Goal: Information Seeking & Learning: Understand process/instructions

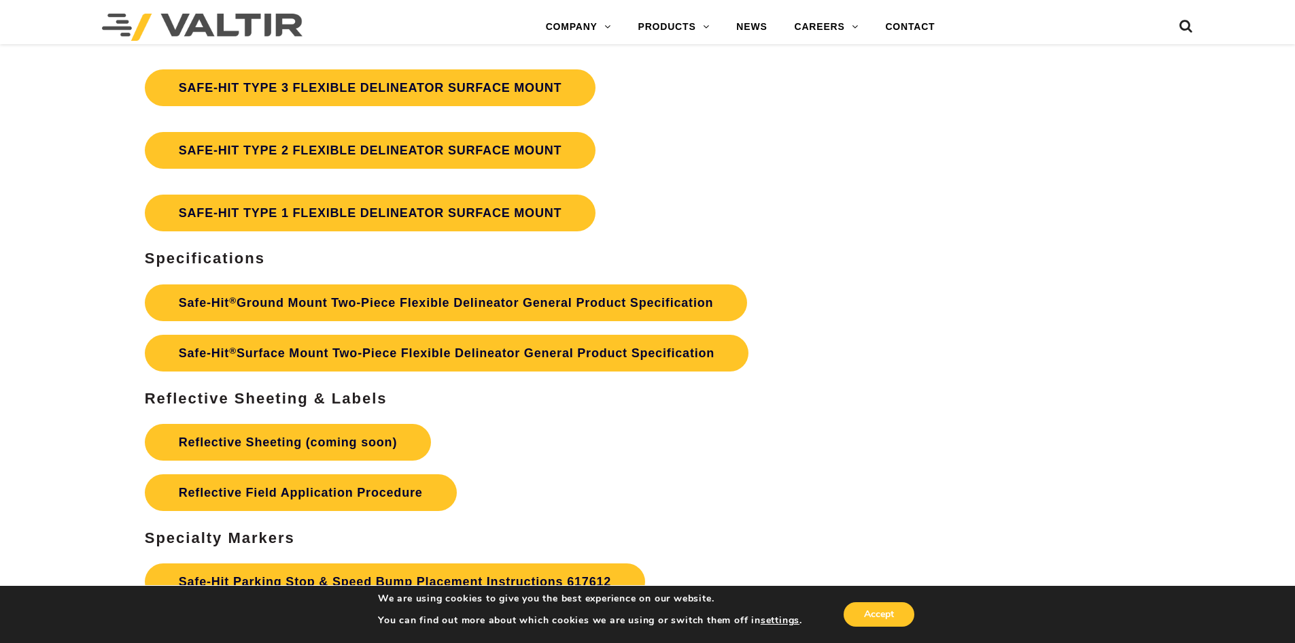
scroll to position [4012, 0]
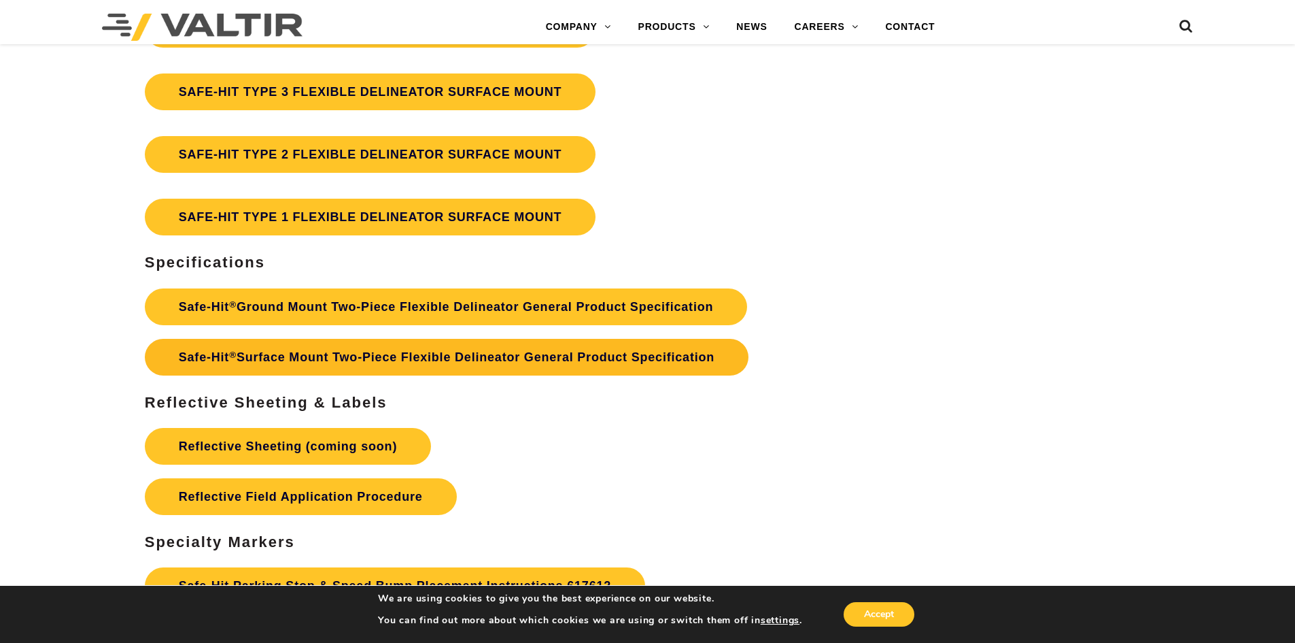
click at [479, 360] on link "Safe-Hit ® Surface Mount Two-Piece Flexible Delineator General Product Specific…" at bounding box center [447, 357] width 604 height 37
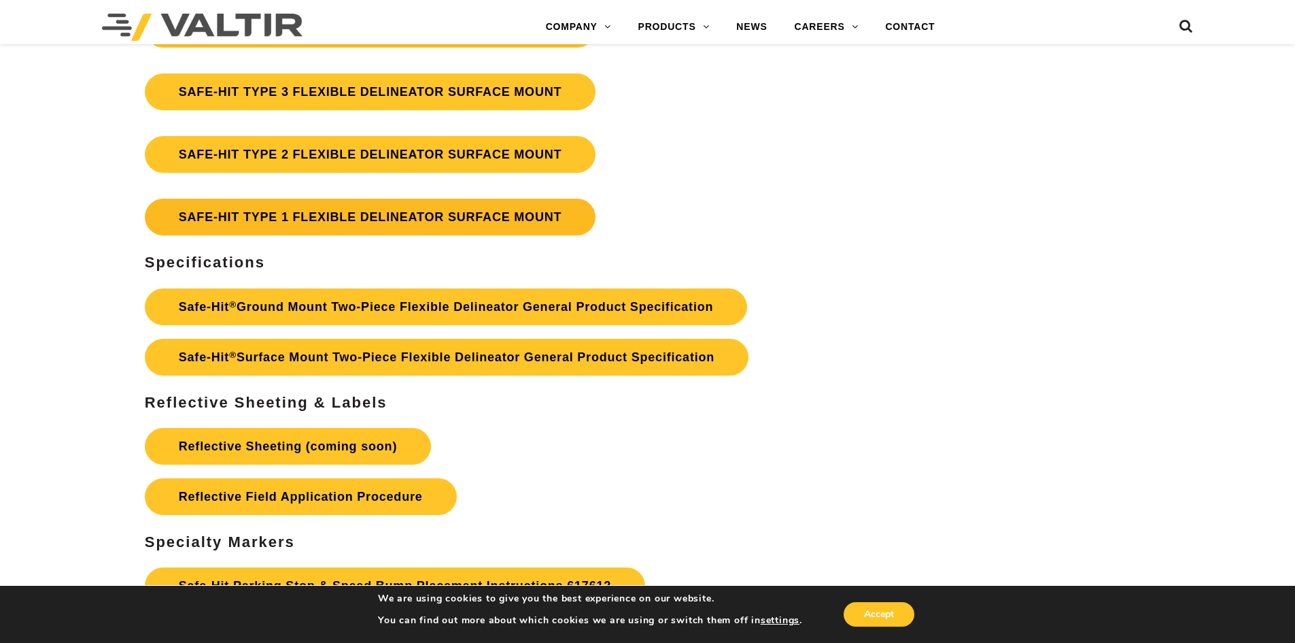
click at [373, 218] on link "SAFE-HIT TYPE 1 FLEXIBLE DELINEATOR SURFACE MOUNT" at bounding box center [371, 217] width 452 height 37
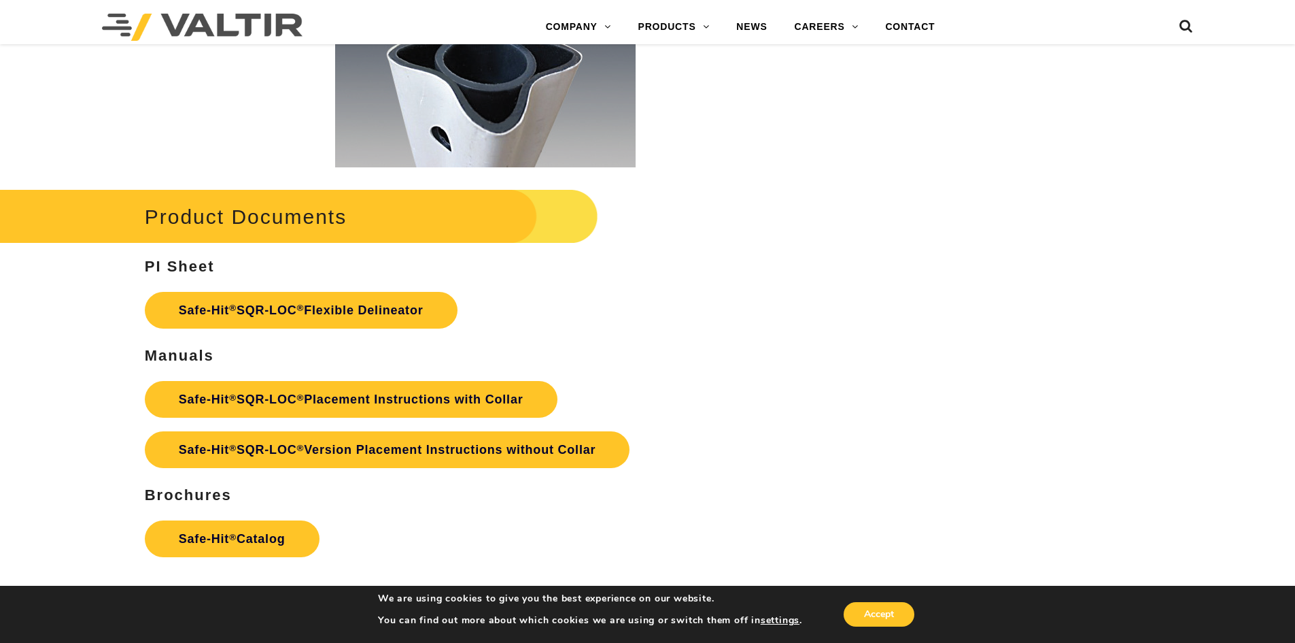
scroll to position [2630, 0]
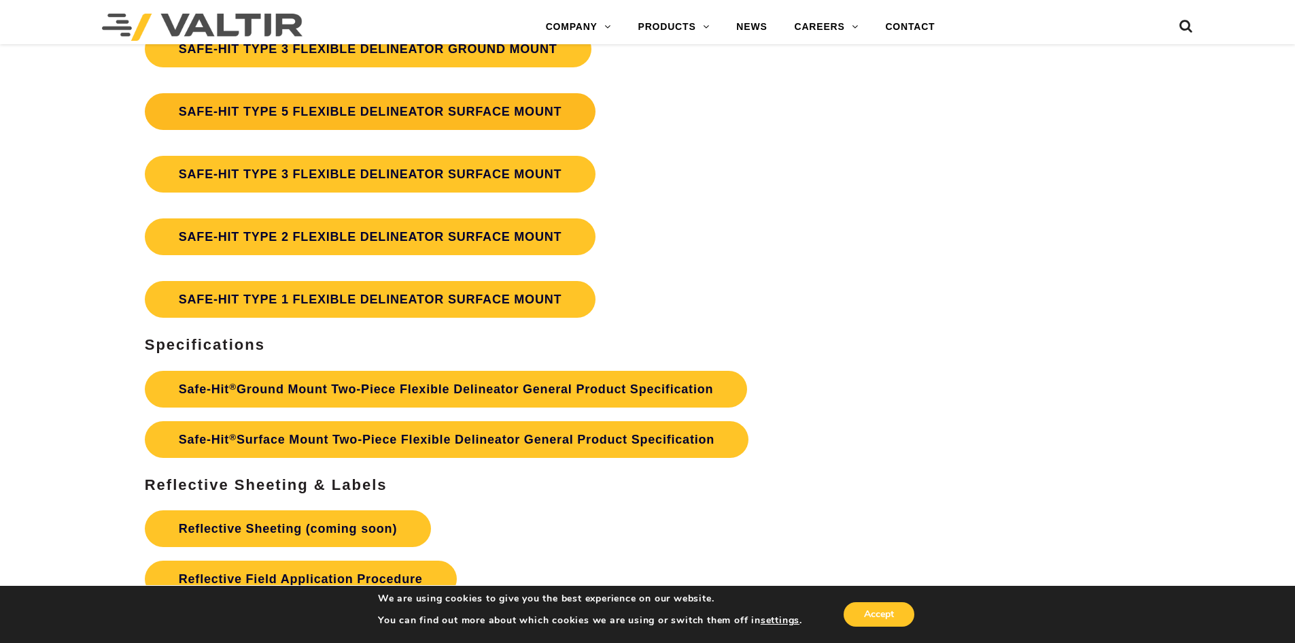
scroll to position [3876, 0]
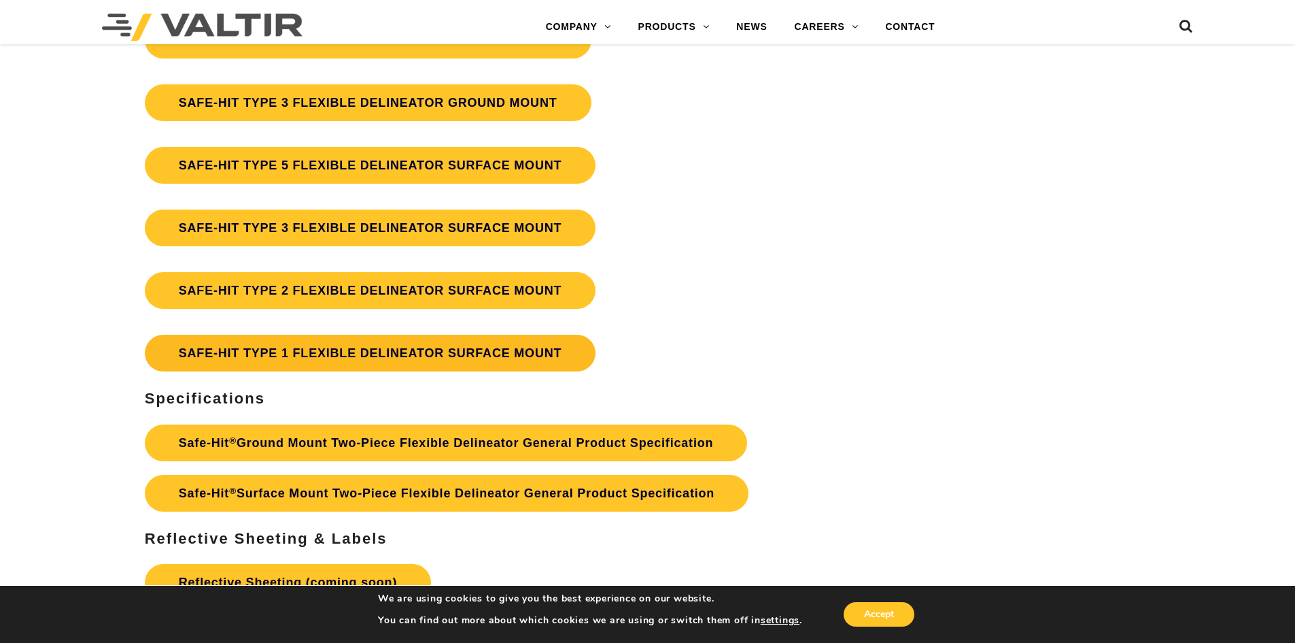
click at [387, 352] on link "SAFE-HIT TYPE 1 FLEXIBLE DELINEATOR SURFACE MOUNT" at bounding box center [371, 353] width 452 height 37
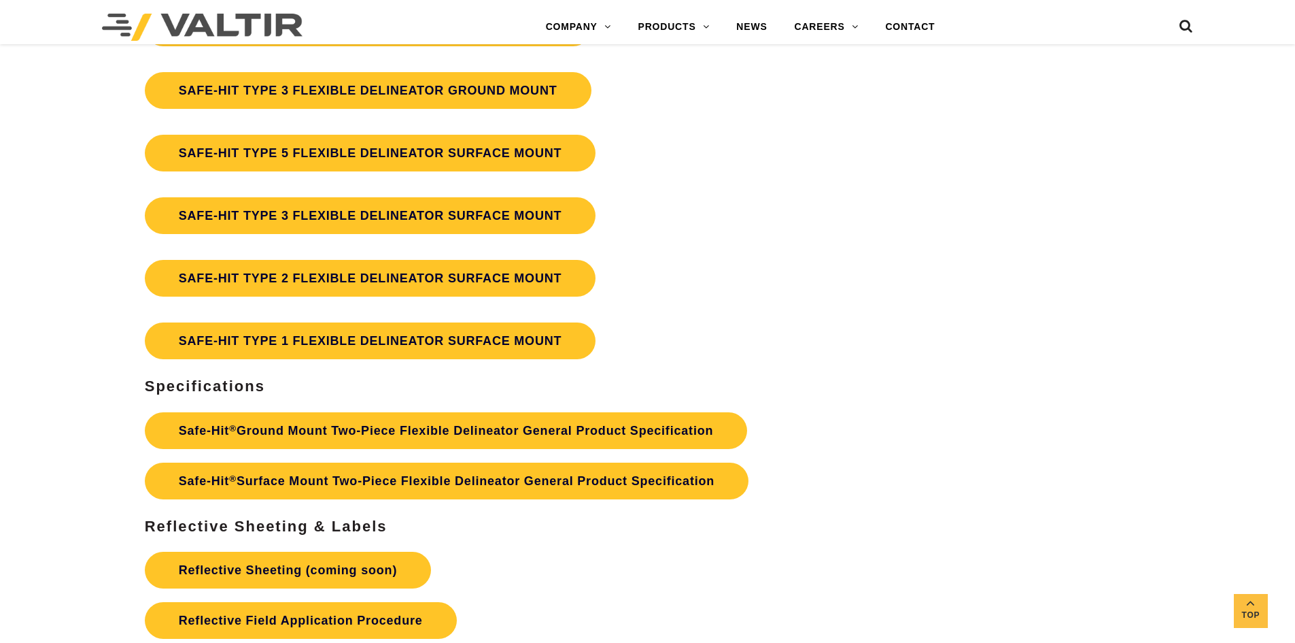
scroll to position [3876, 0]
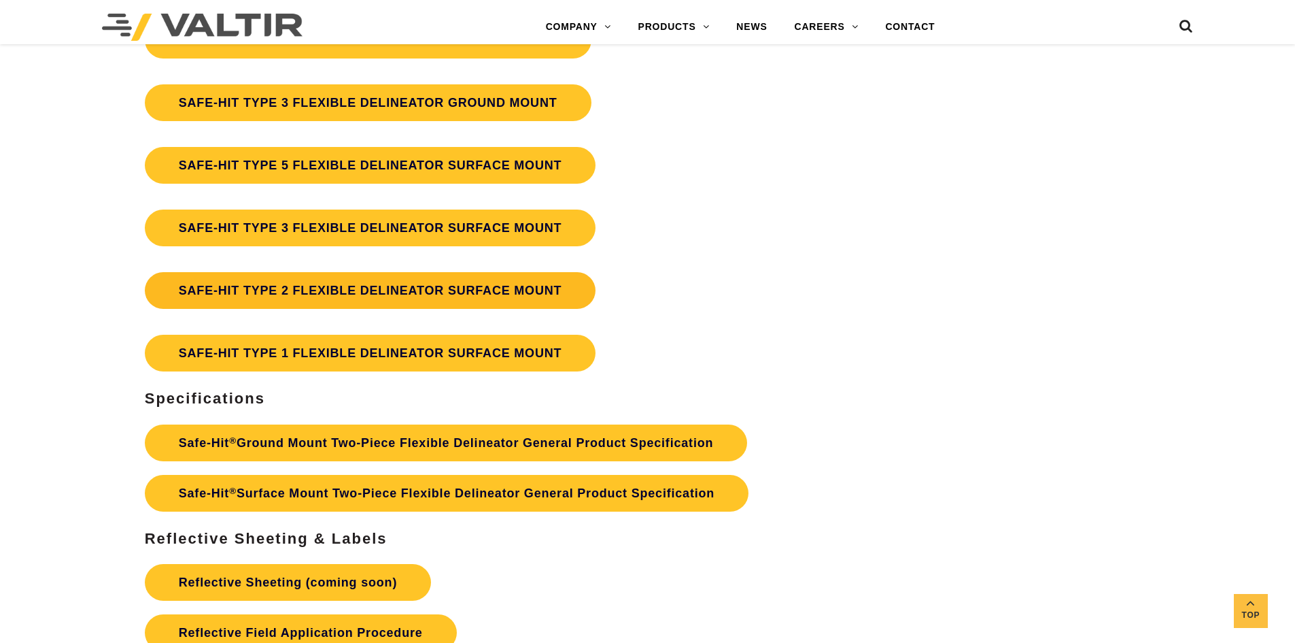
click at [352, 288] on link "SAFE-HIT TYPE 2 FLEXIBLE DELINEATOR SURFACE MOUNT" at bounding box center [371, 290] width 452 height 37
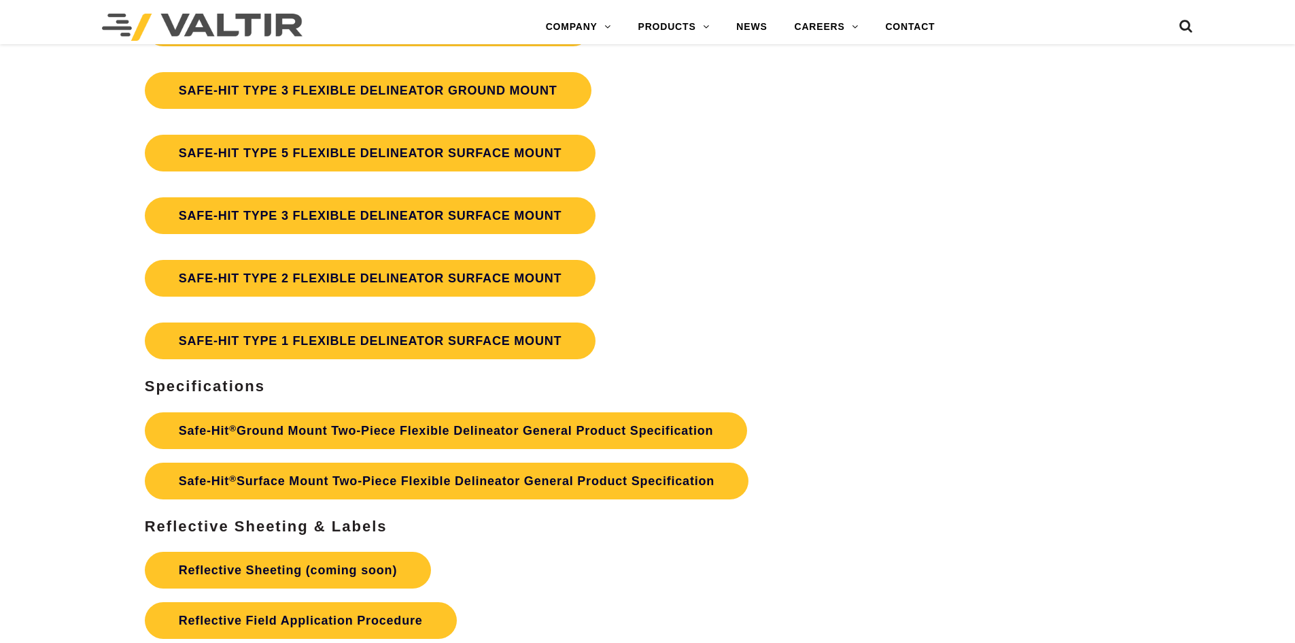
scroll to position [3876, 0]
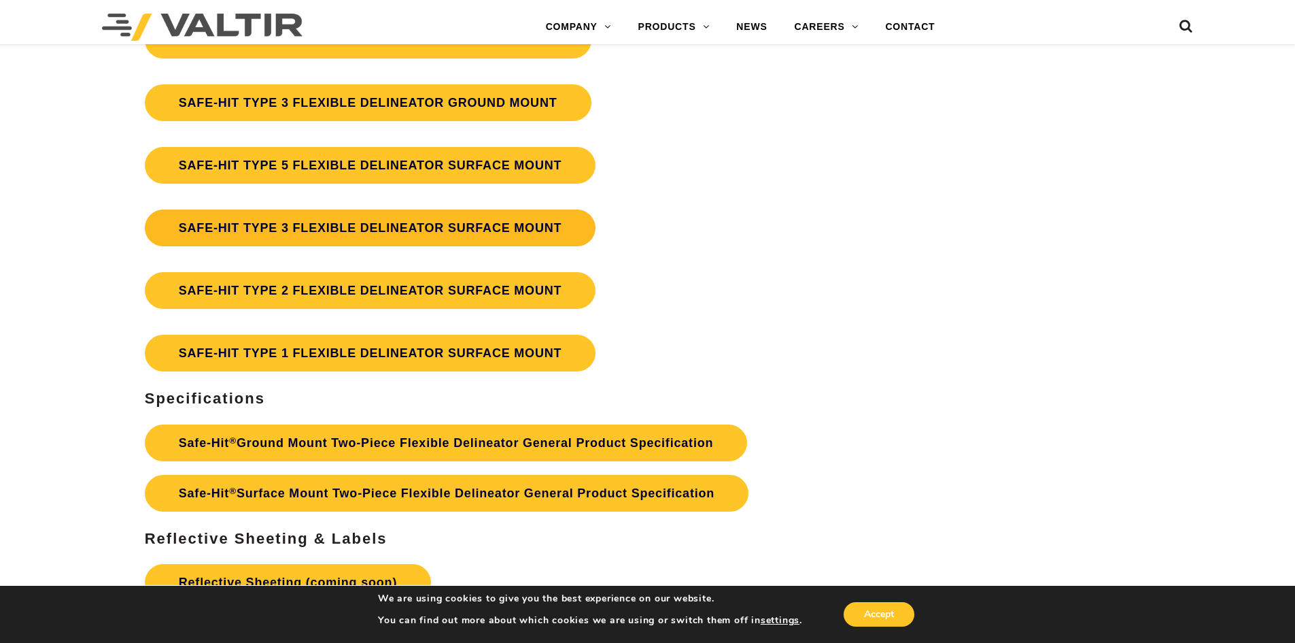
click at [331, 227] on link "SAFE-HIT TYPE 3 FLEXIBLE DELINEATOR SURFACE MOUNT" at bounding box center [371, 227] width 452 height 37
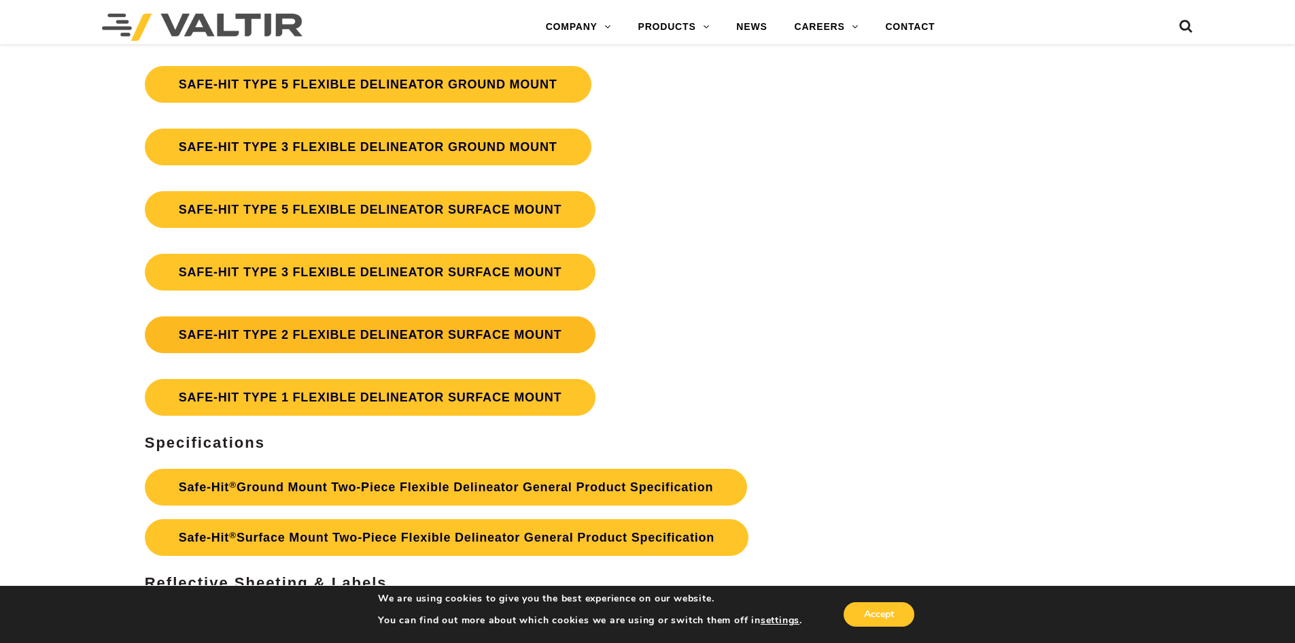
scroll to position [3808, 0]
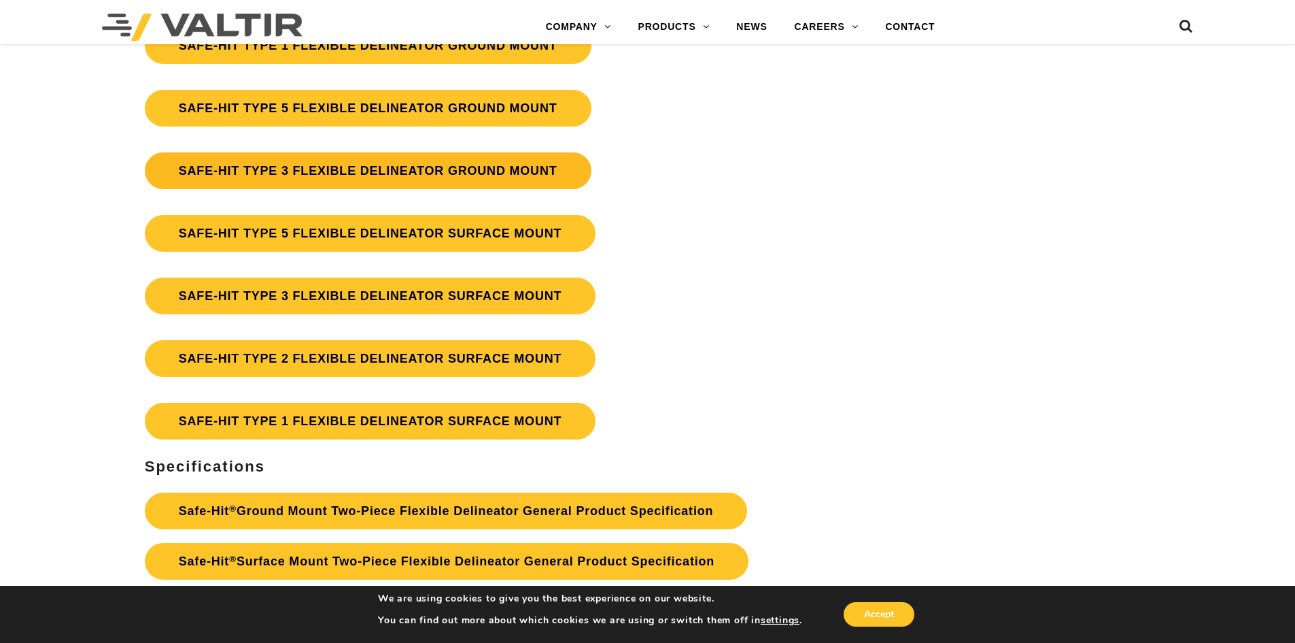
click at [429, 171] on link "SAFE-HIT TYPE 3 FLEXIBLE DELINEATOR GROUND MOUNT" at bounding box center [368, 170] width 447 height 37
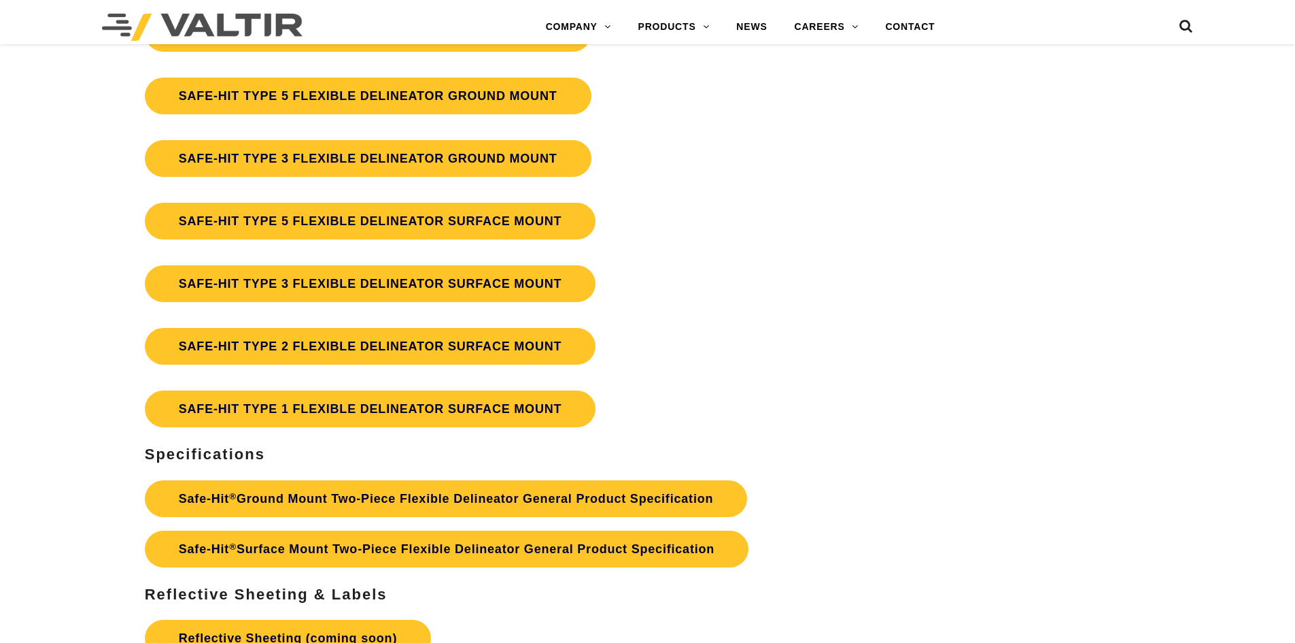
scroll to position [3808, 0]
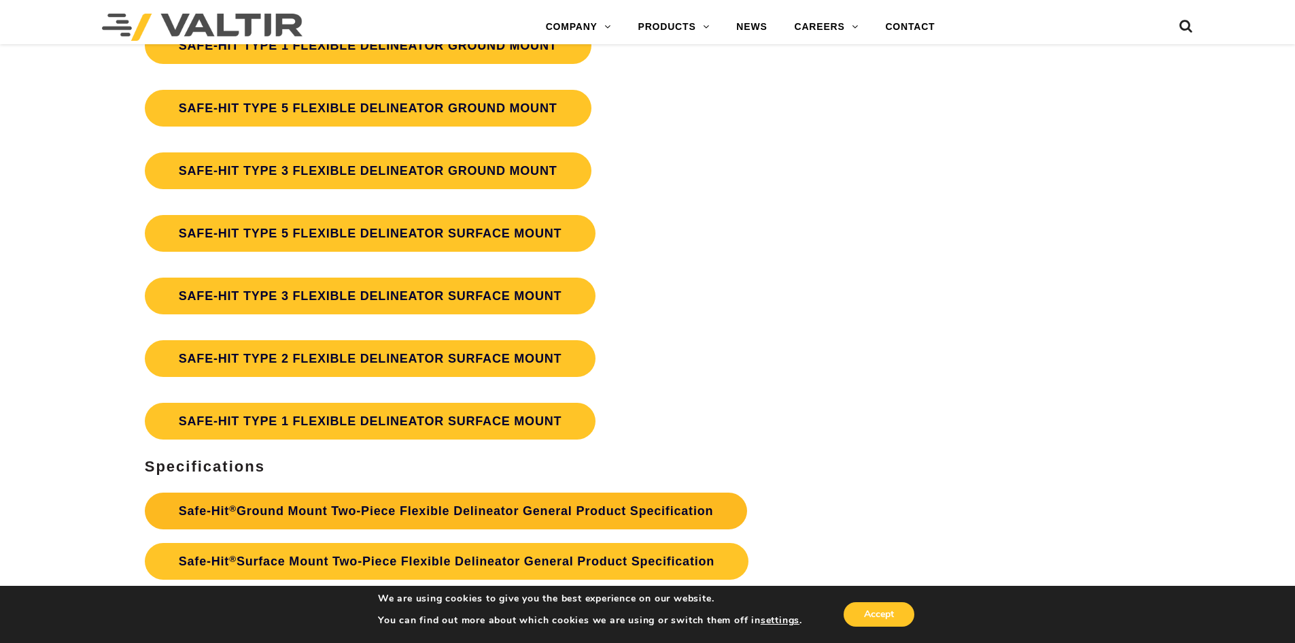
click at [441, 516] on link "Safe-Hit ® Ground Mount Two-Piece Flexible Delineator General Product Specifica…" at bounding box center [446, 510] width 603 height 37
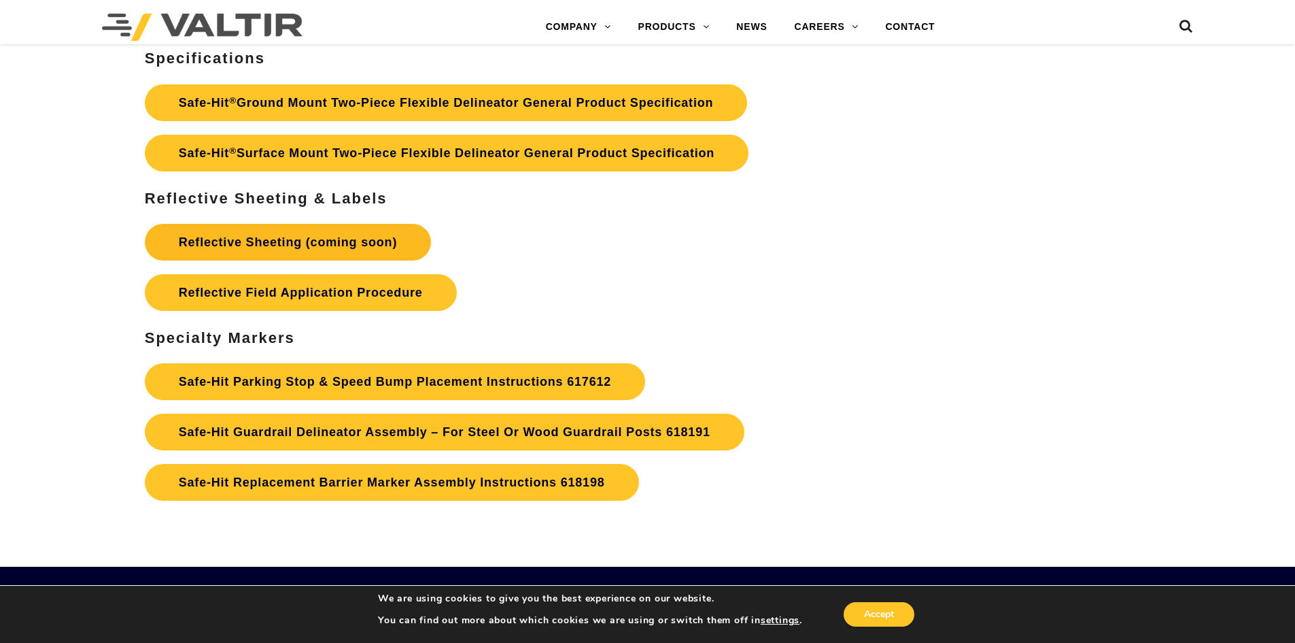
scroll to position [4148, 0]
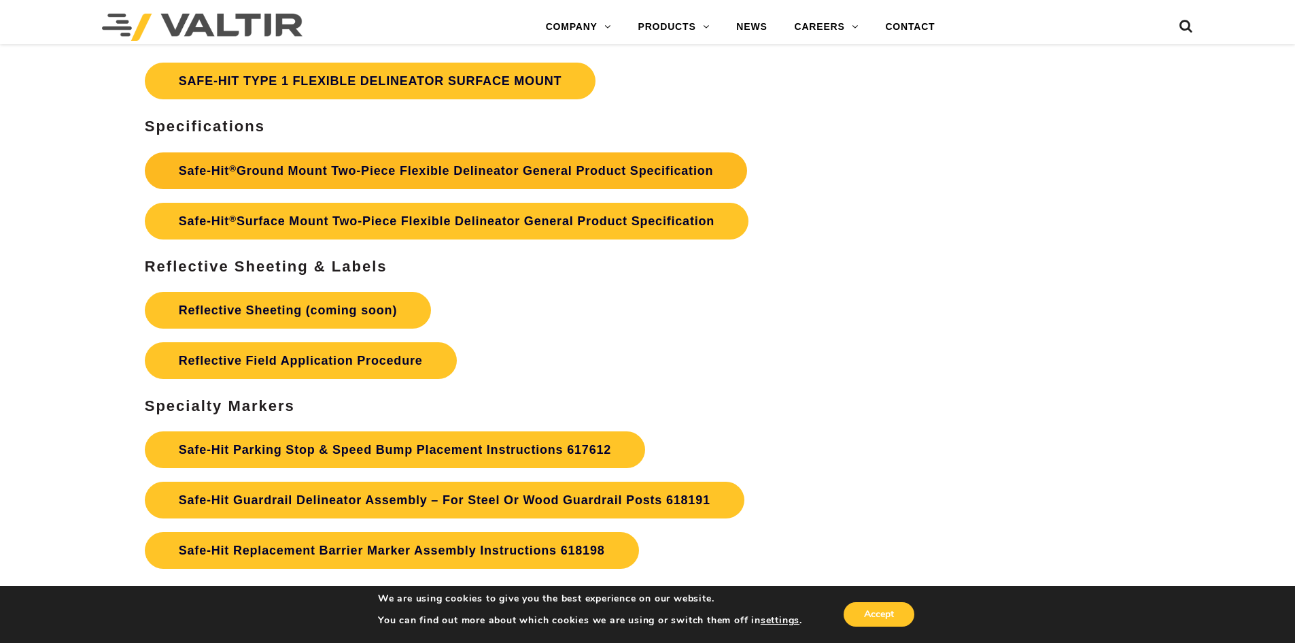
click at [440, 176] on link "Safe-Hit ® Ground Mount Two-Piece Flexible Delineator General Product Specifica…" at bounding box center [446, 170] width 603 height 37
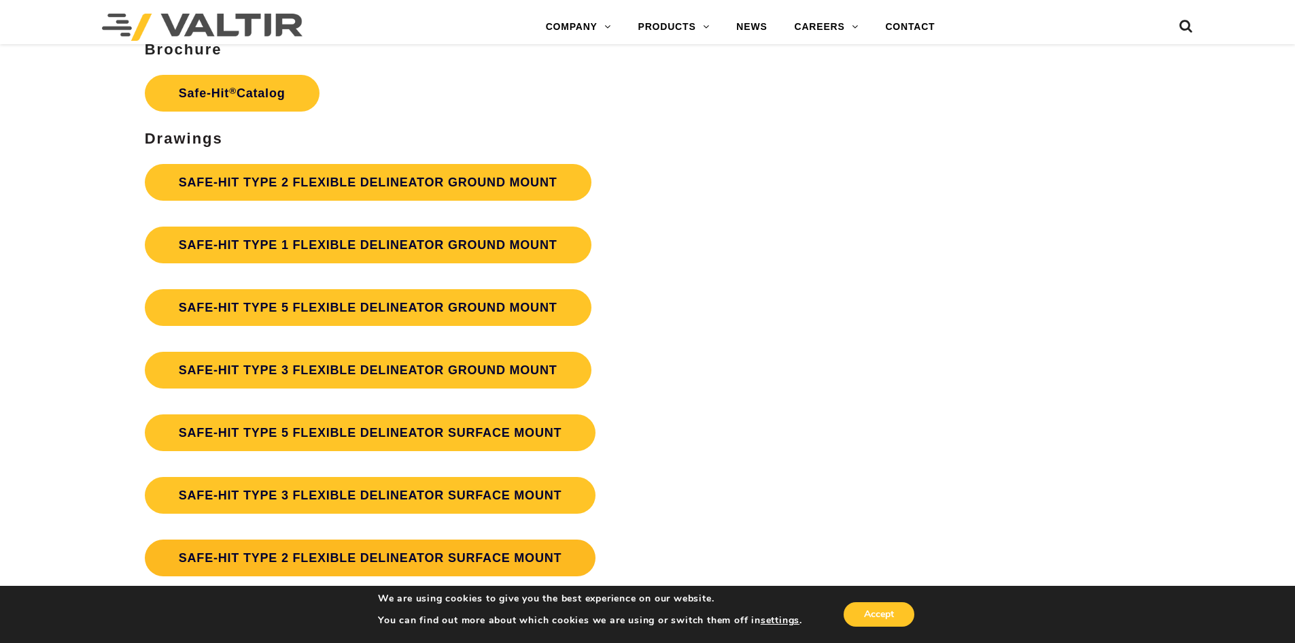
scroll to position [3604, 0]
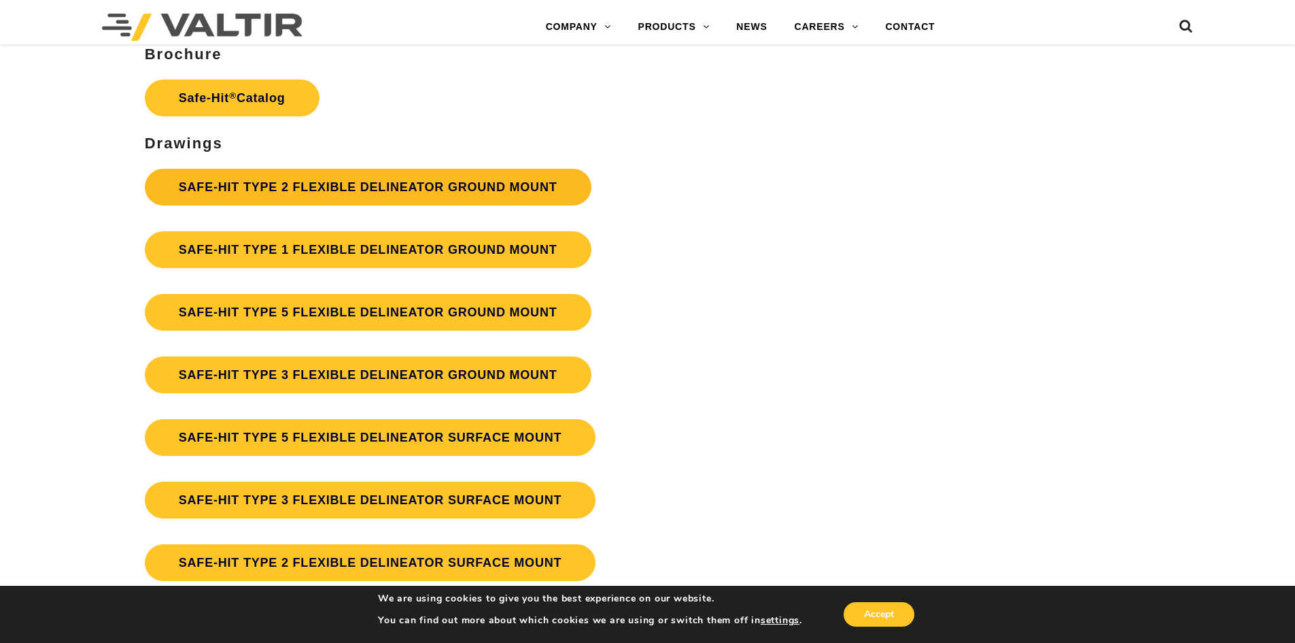
click at [346, 188] on link "SAFE-HIT TYPE 2 FLEXIBLE DELINEATOR GROUND MOUNT" at bounding box center [368, 187] width 447 height 37
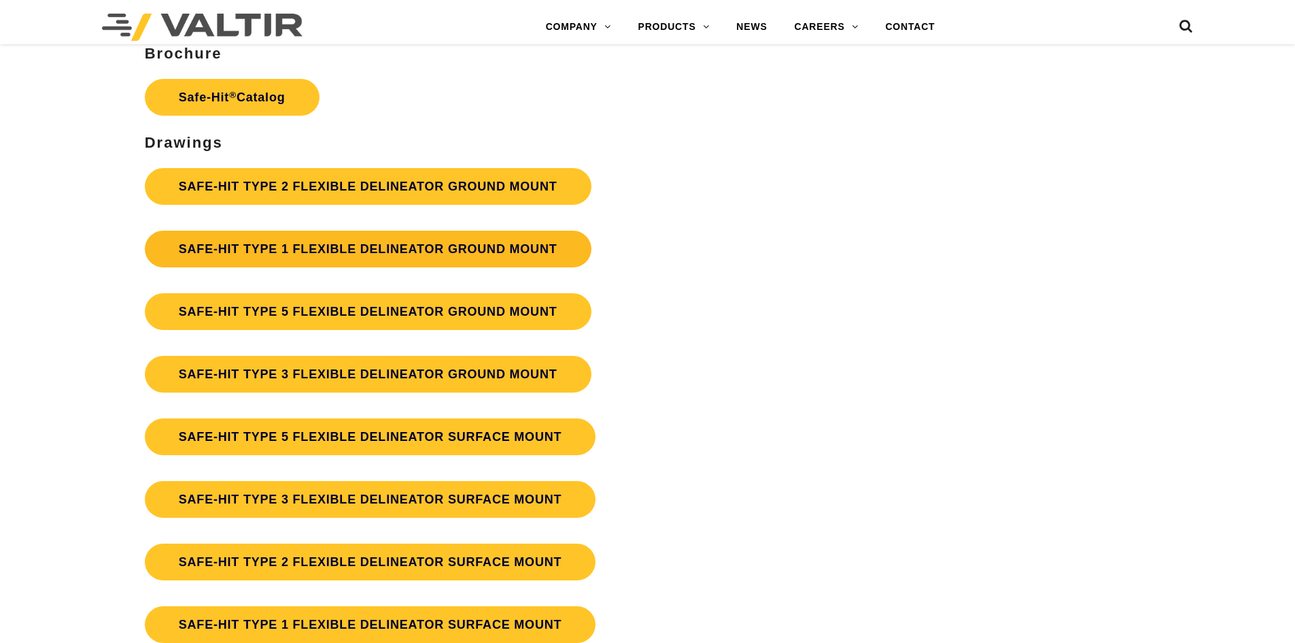
scroll to position [3604, 0]
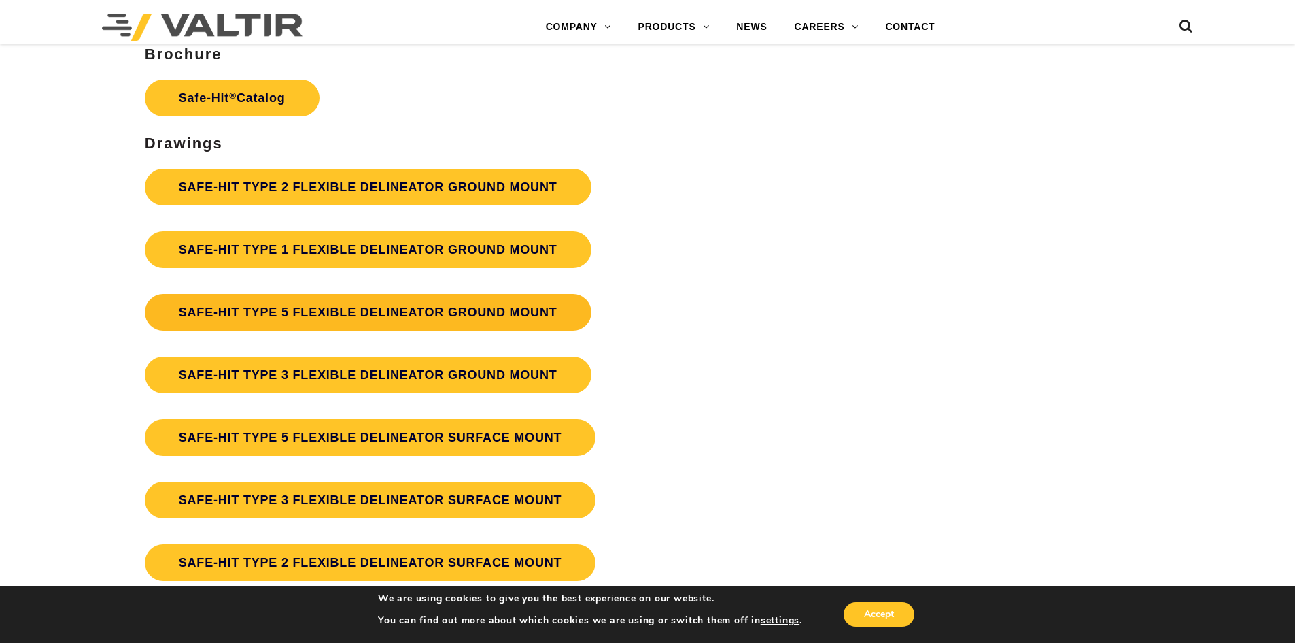
click at [348, 306] on link "SAFE-HIT TYPE 5 FLEXIBLE DELINEATOR GROUND MOUNT" at bounding box center [368, 312] width 447 height 37
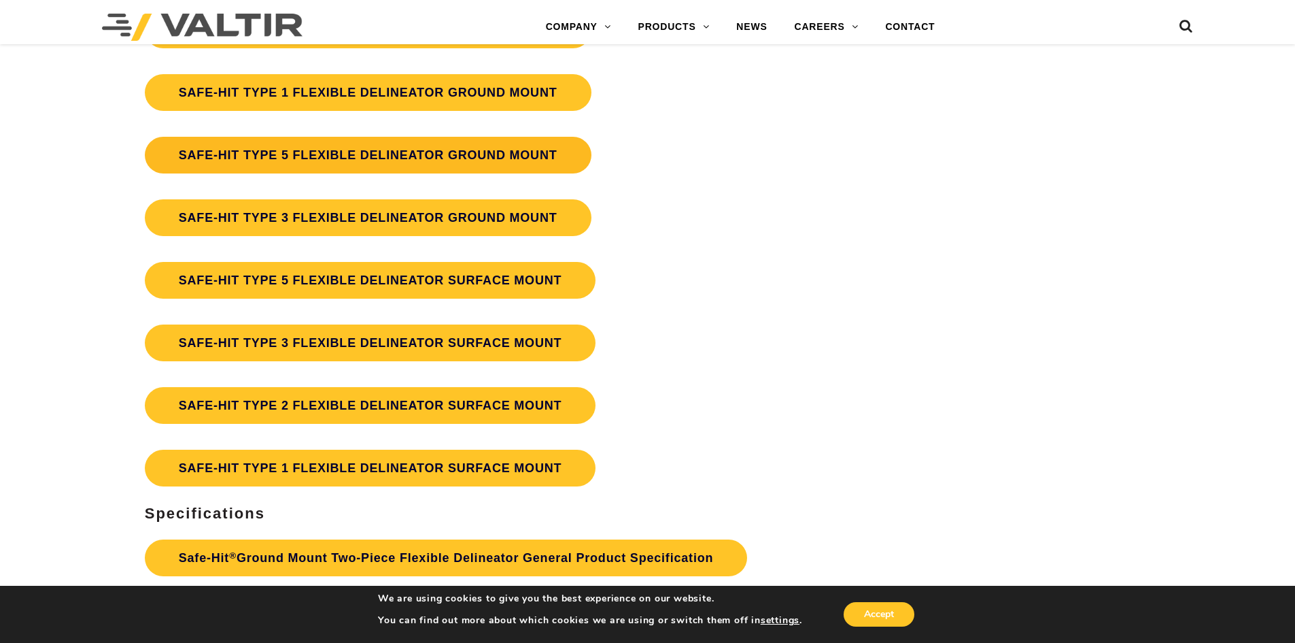
scroll to position [3808, 0]
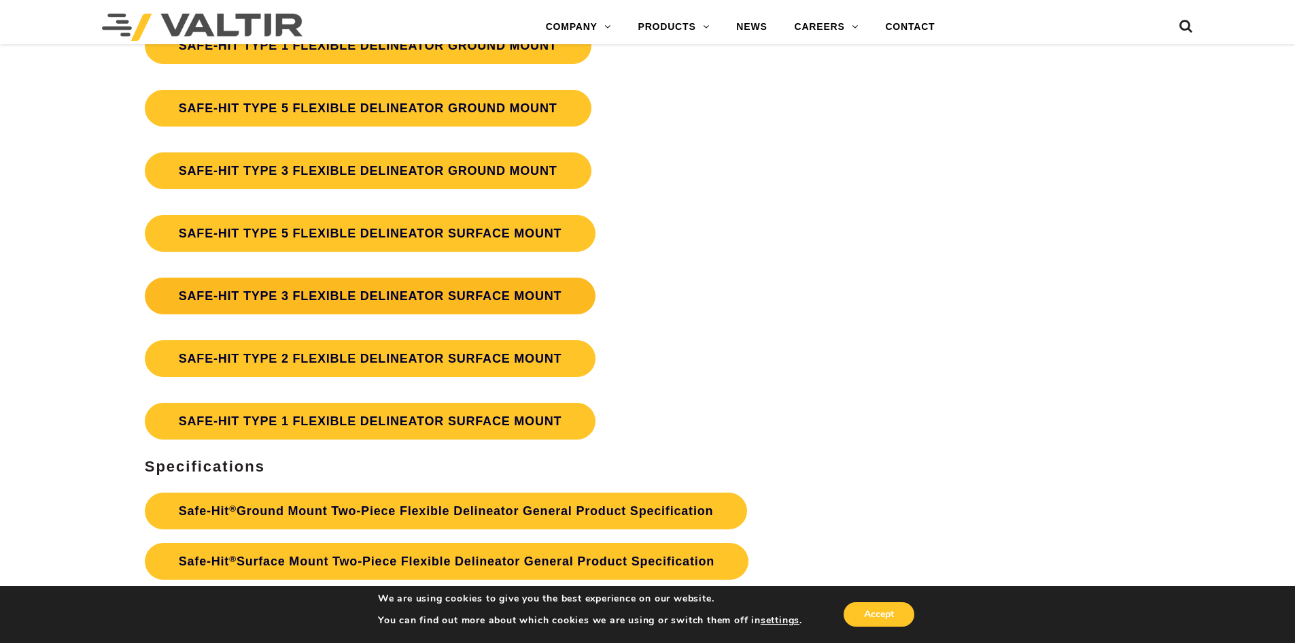
click at [458, 296] on link "SAFE-HIT TYPE 3 FLEXIBLE DELINEATOR SURFACE MOUNT" at bounding box center [371, 295] width 452 height 37
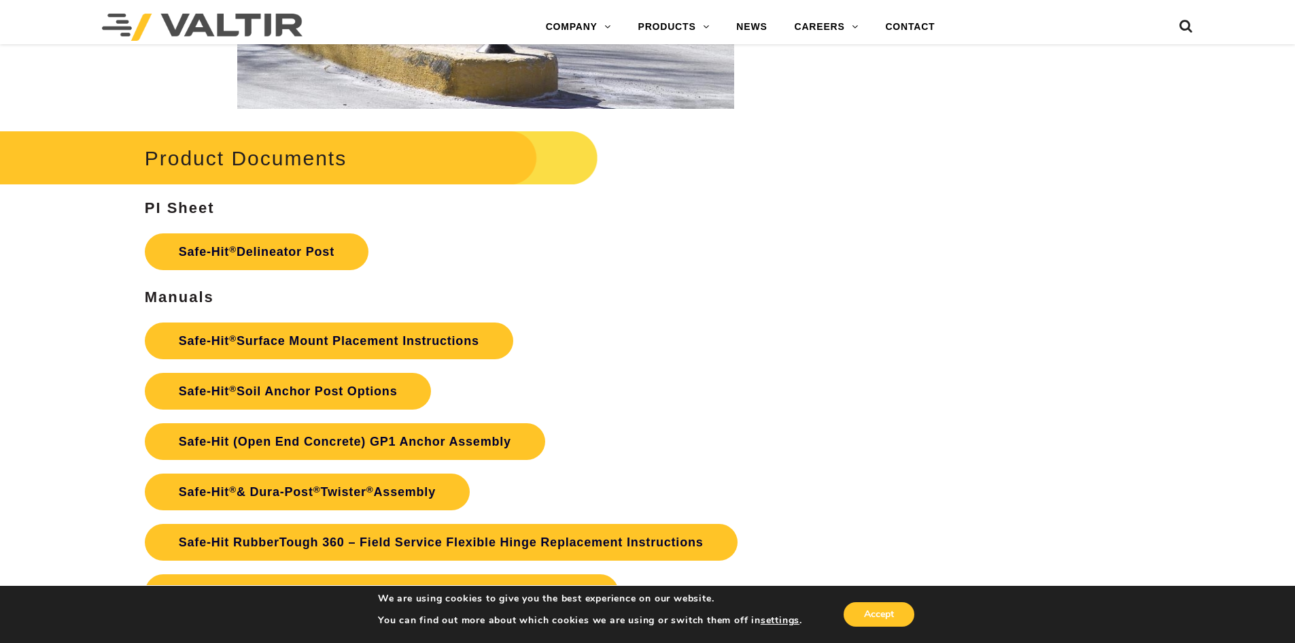
scroll to position [2916, 0]
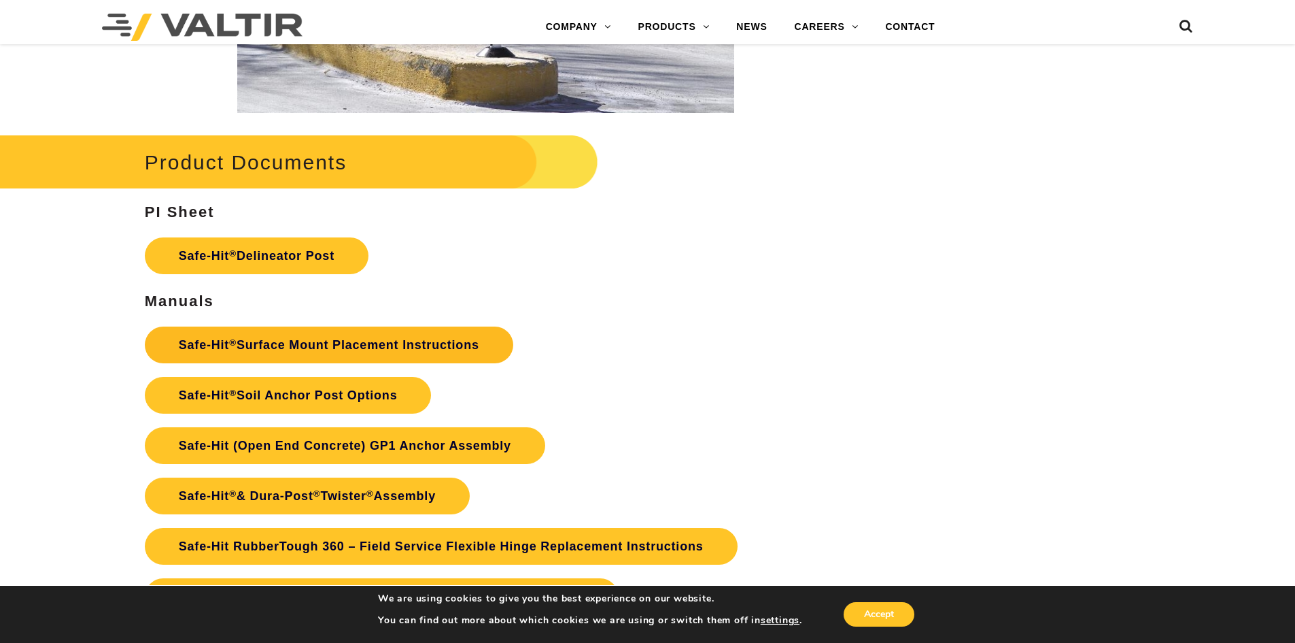
click at [369, 346] on link "Safe-Hit ® Surface Mount Placement Instructions" at bounding box center [329, 344] width 369 height 37
